Goal: Communication & Community: Answer question/provide support

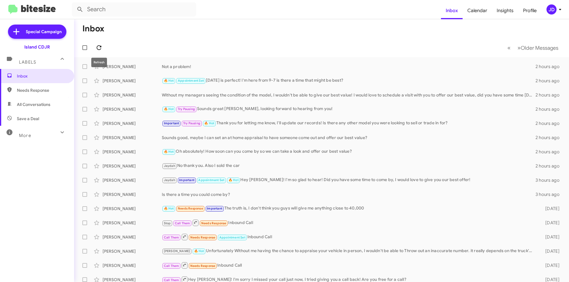
click at [100, 43] on button at bounding box center [99, 48] width 12 height 12
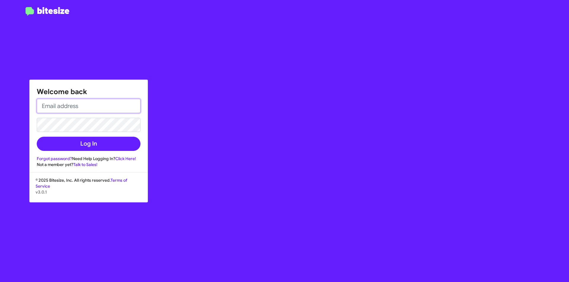
type input "[EMAIL_ADDRESS][DOMAIN_NAME]"
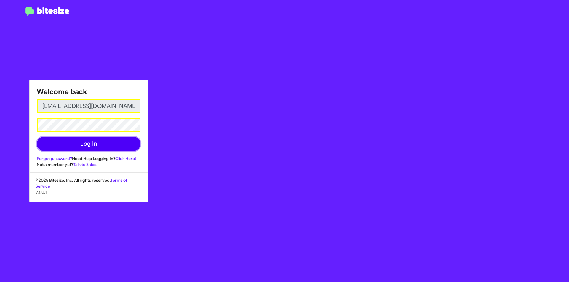
click at [107, 150] on button "Log In" at bounding box center [89, 144] width 104 height 14
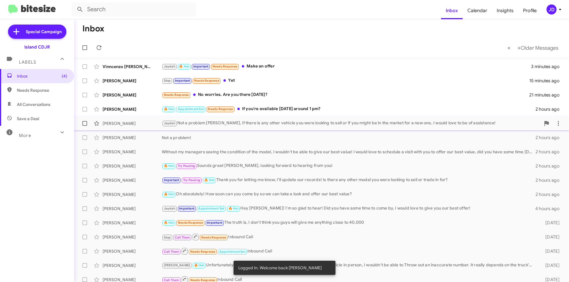
click at [266, 126] on div "[PERSON_NAME] Not a problem [PERSON_NAME], if there is any other vehicle you we…" at bounding box center [351, 123] width 379 height 7
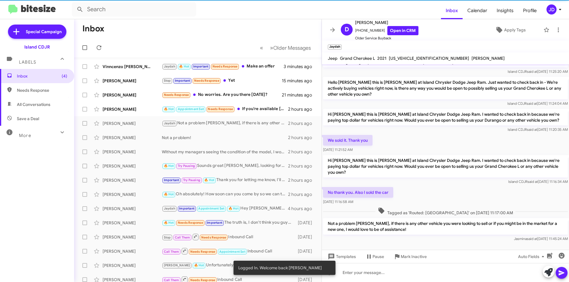
scroll to position [173, 0]
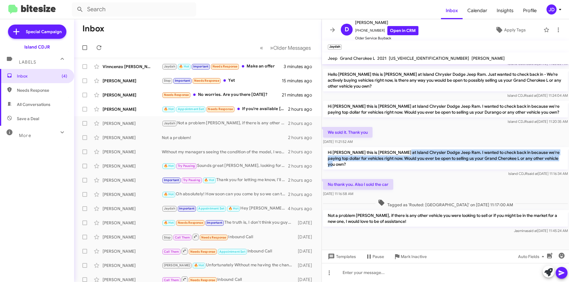
drag, startPoint x: 393, startPoint y: 154, endPoint x: 562, endPoint y: 159, distance: 168.4
click at [562, 159] on p "Hi [PERSON_NAME] this is [PERSON_NAME] at Island Chrysler Dodge Jeep Ram. I wan…" at bounding box center [445, 158] width 245 height 23
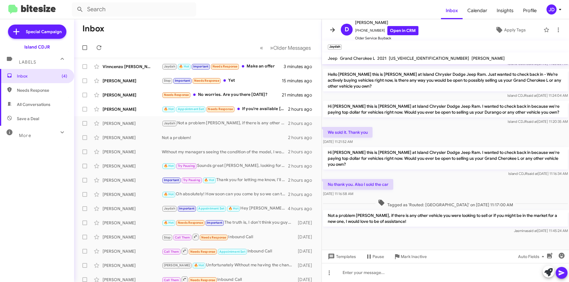
click at [330, 31] on icon at bounding box center [332, 29] width 7 height 7
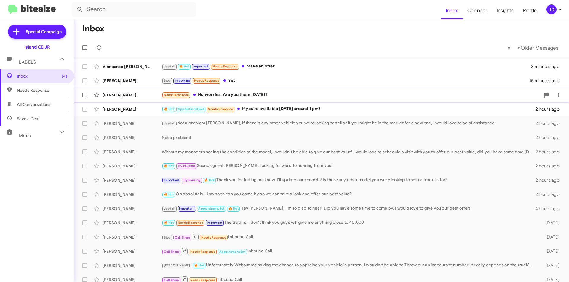
click at [274, 98] on div "Needs Response No worries. Are you there [DATE]?" at bounding box center [351, 95] width 379 height 7
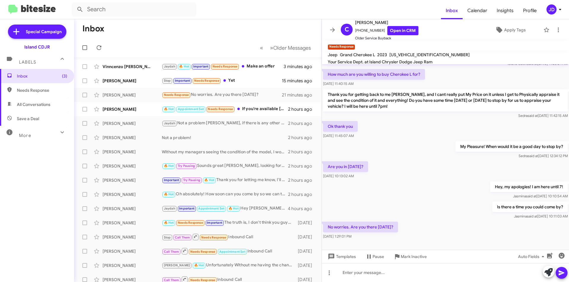
scroll to position [44, 0]
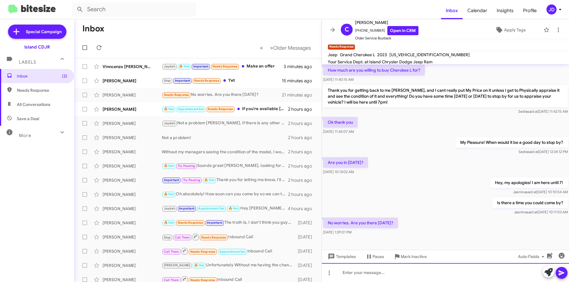
click at [419, 268] on div at bounding box center [445, 273] width 247 height 19
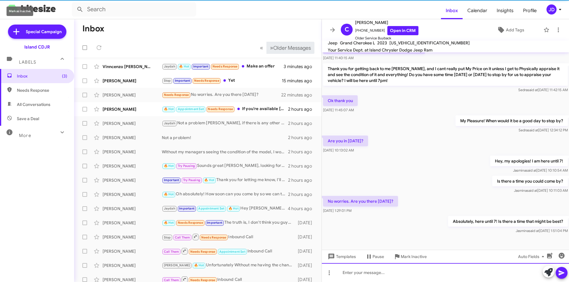
scroll to position [54, 0]
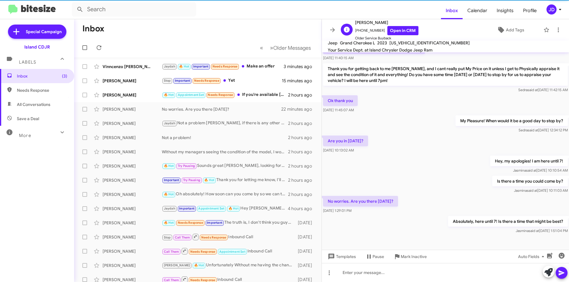
click at [338, 26] on div "C [PERSON_NAME] [PHONE_NUMBER] Open in CRM Older Service Buyback" at bounding box center [378, 30] width 80 height 22
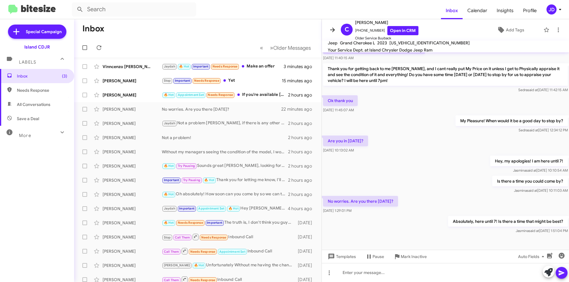
click at [335, 30] on icon at bounding box center [332, 29] width 7 height 7
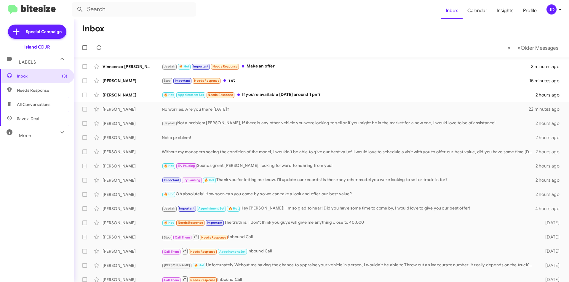
click at [166, 17] on mat-toolbar "Inbox Calendar Insights Profile JD" at bounding box center [284, 9] width 569 height 19
click at [100, 48] on icon at bounding box center [98, 47] width 7 height 7
click at [306, 100] on div "[PERSON_NAME] 🔥 Hot Appointment Set Needs Response If you're available [DATE] a…" at bounding box center [322, 95] width 486 height 12
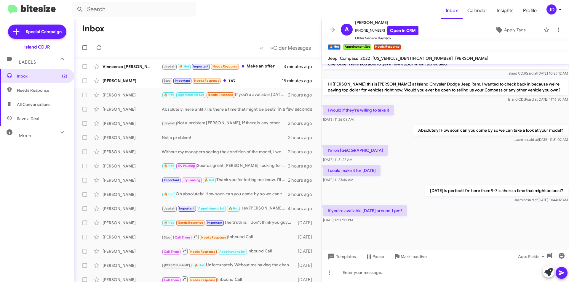
scroll to position [425, 0]
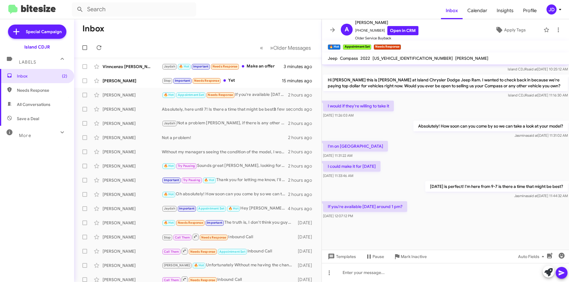
click at [413, 126] on p "Absolutely! How soon can you come by so we can take a look at your model?" at bounding box center [490, 126] width 154 height 11
click at [381, 269] on div at bounding box center [445, 273] width 247 height 19
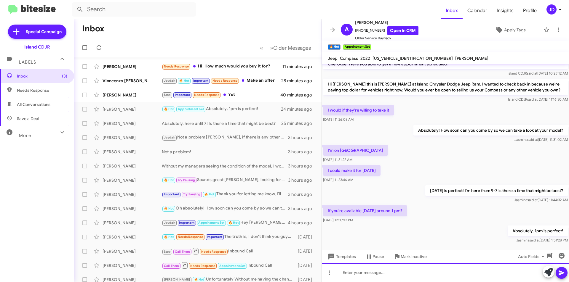
scroll to position [792, 0]
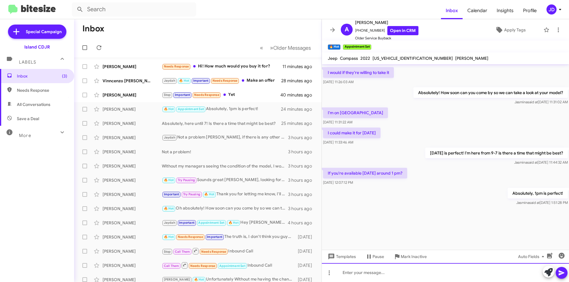
click at [427, 278] on div at bounding box center [445, 273] width 247 height 19
click at [334, 29] on icon at bounding box center [332, 30] width 5 height 4
